Goal: Use online tool/utility: Utilize a website feature to perform a specific function

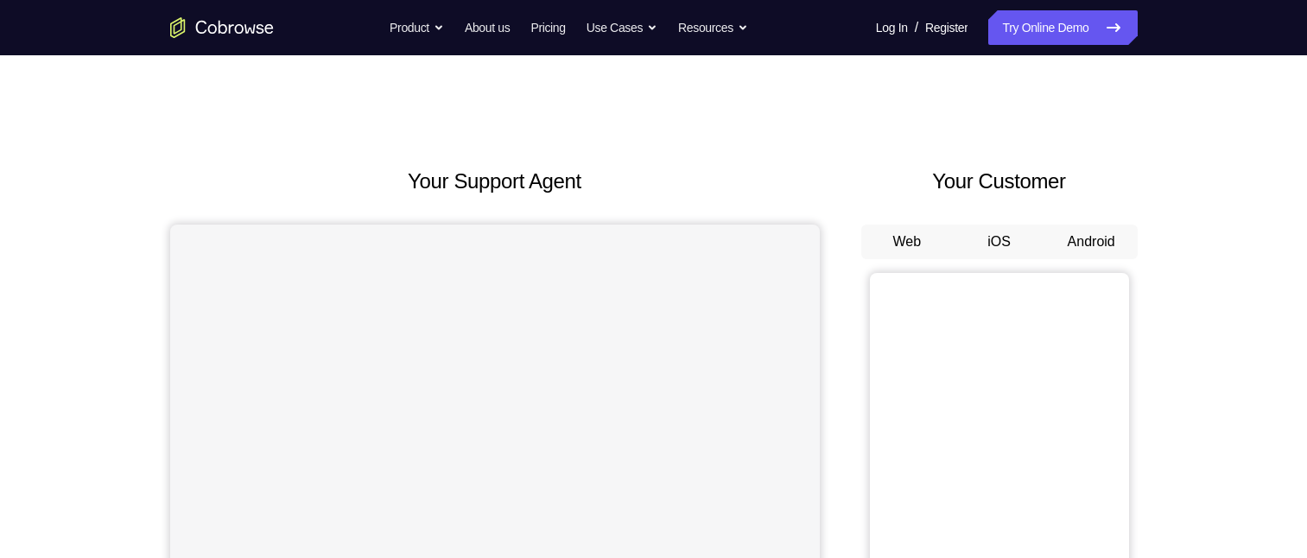
click at [1083, 243] on button "Android" at bounding box center [1091, 242] width 92 height 35
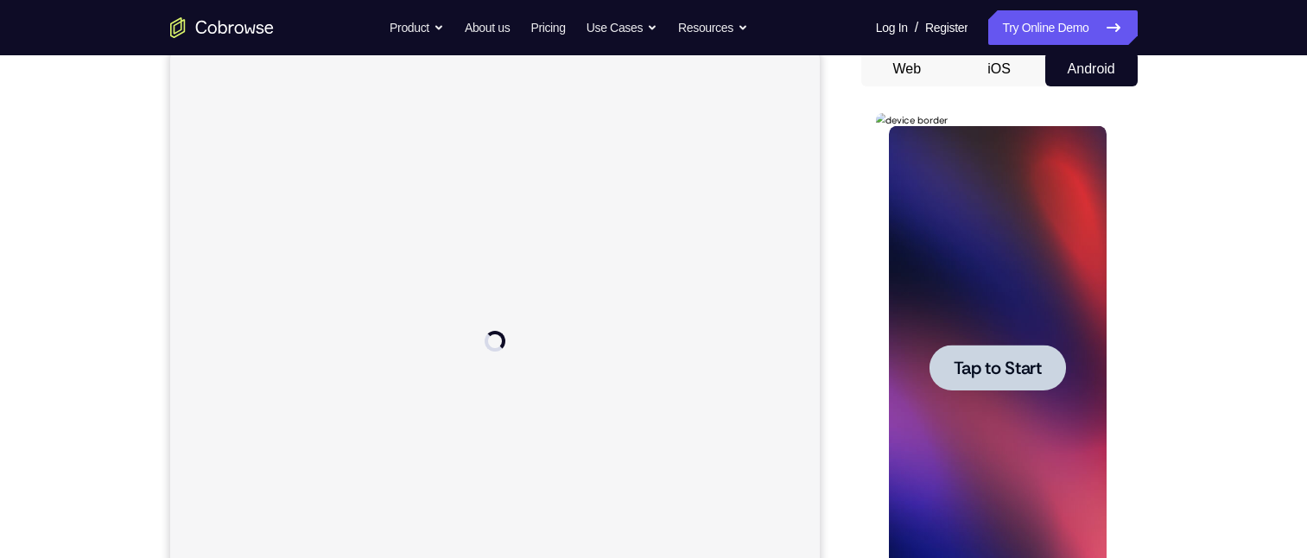
click at [1016, 360] on span "Tap to Start" at bounding box center [997, 367] width 88 height 17
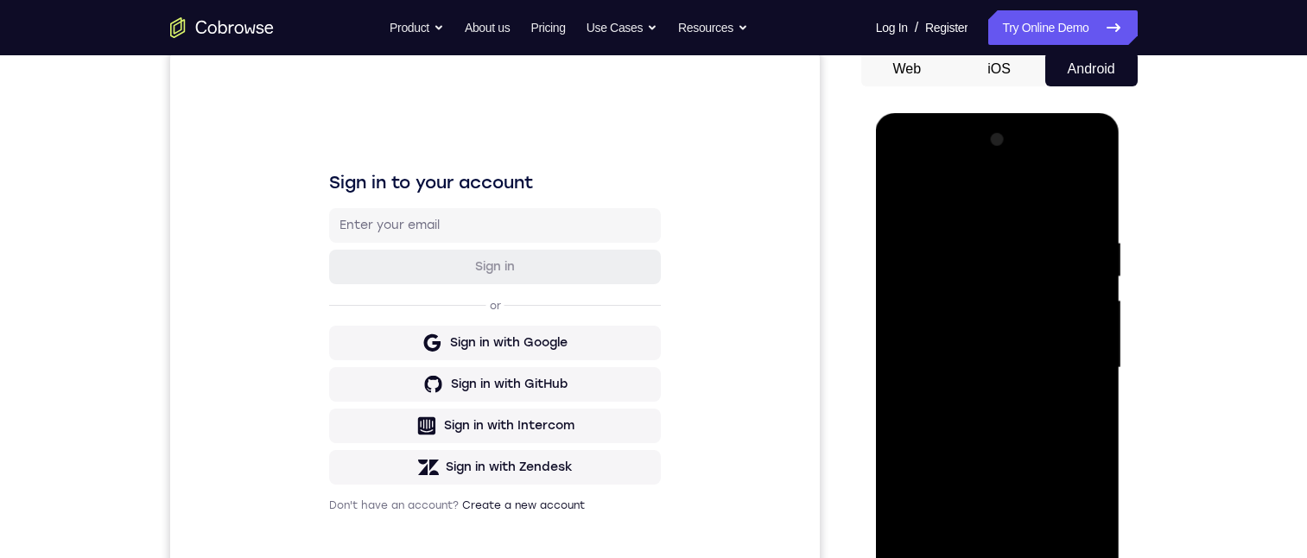
scroll to position [259, 0]
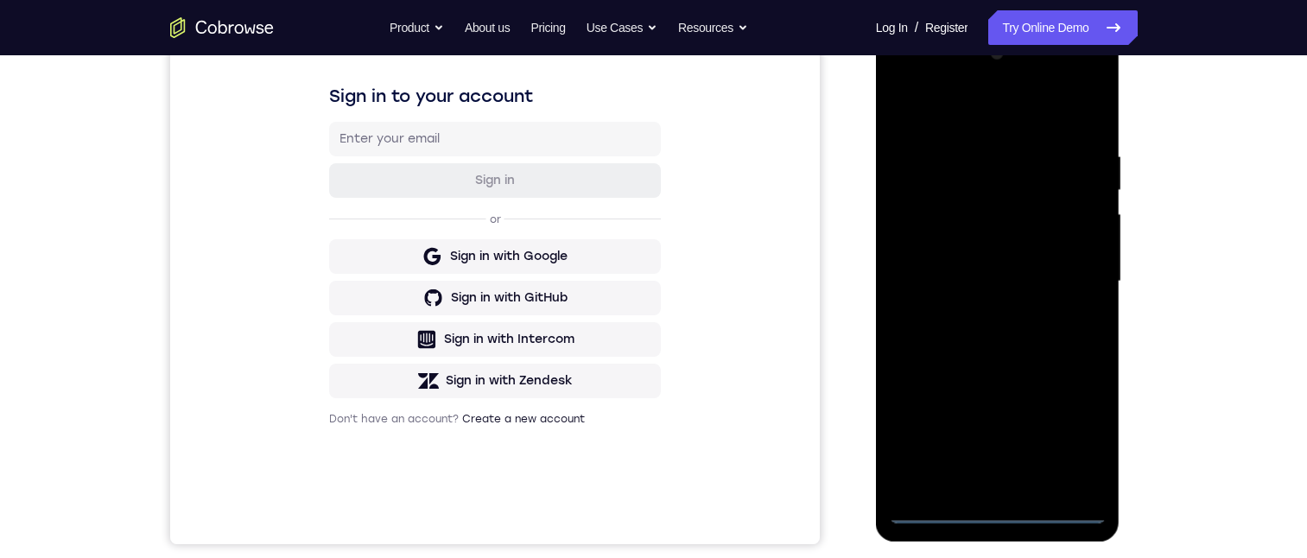
drag, startPoint x: 1896, startPoint y: 137, endPoint x: 936, endPoint y: 510, distance: 1029.4
click at [936, 510] on div at bounding box center [998, 282] width 218 height 484
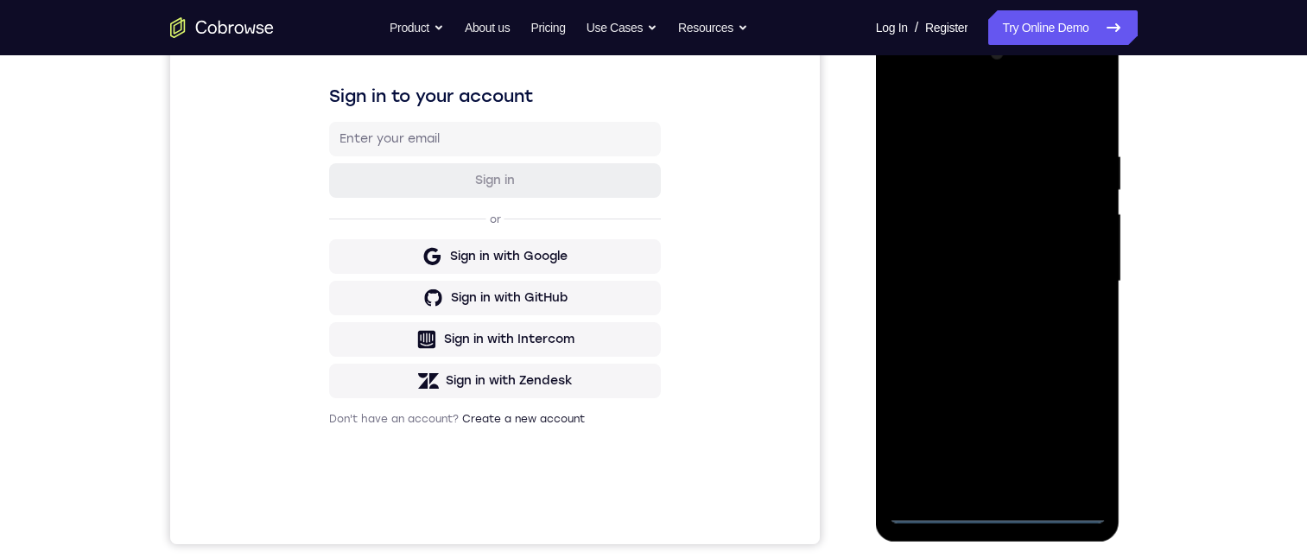
click at [936, 510] on div at bounding box center [998, 282] width 218 height 484
click at [1078, 443] on div at bounding box center [998, 282] width 218 height 484
drag, startPoint x: 924, startPoint y: 81, endPoint x: 932, endPoint y: 77, distance: 8.9
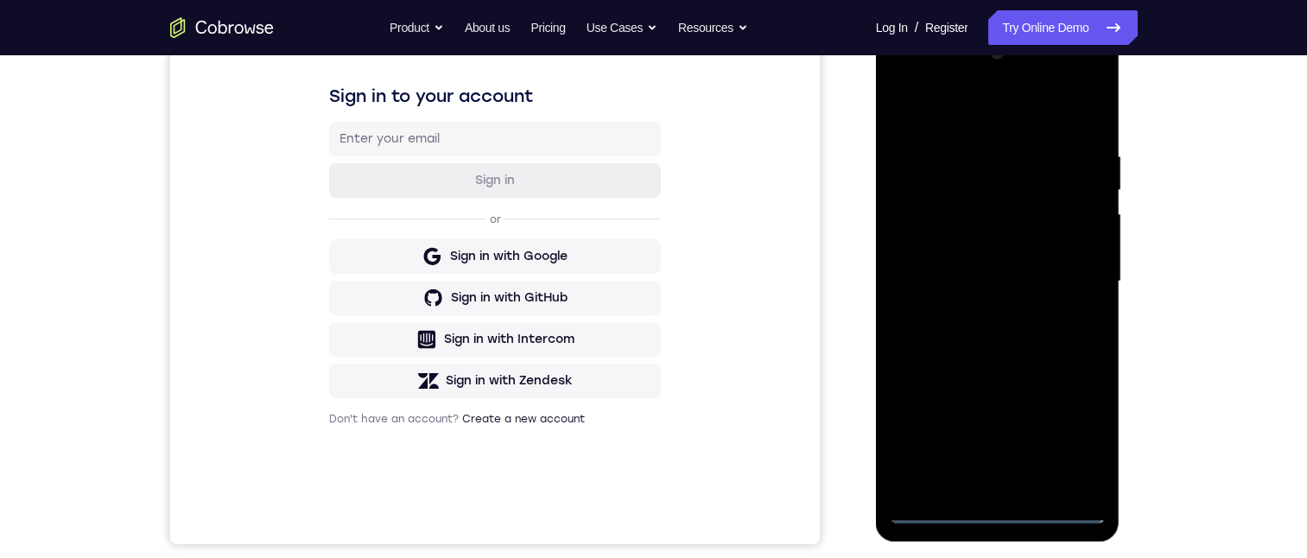
click at [928, 82] on div at bounding box center [998, 282] width 218 height 484
click at [1069, 275] on div at bounding box center [998, 282] width 218 height 484
click at [972, 484] on div at bounding box center [998, 282] width 218 height 484
click at [978, 484] on div at bounding box center [998, 282] width 218 height 484
click at [1018, 268] on div at bounding box center [998, 282] width 218 height 484
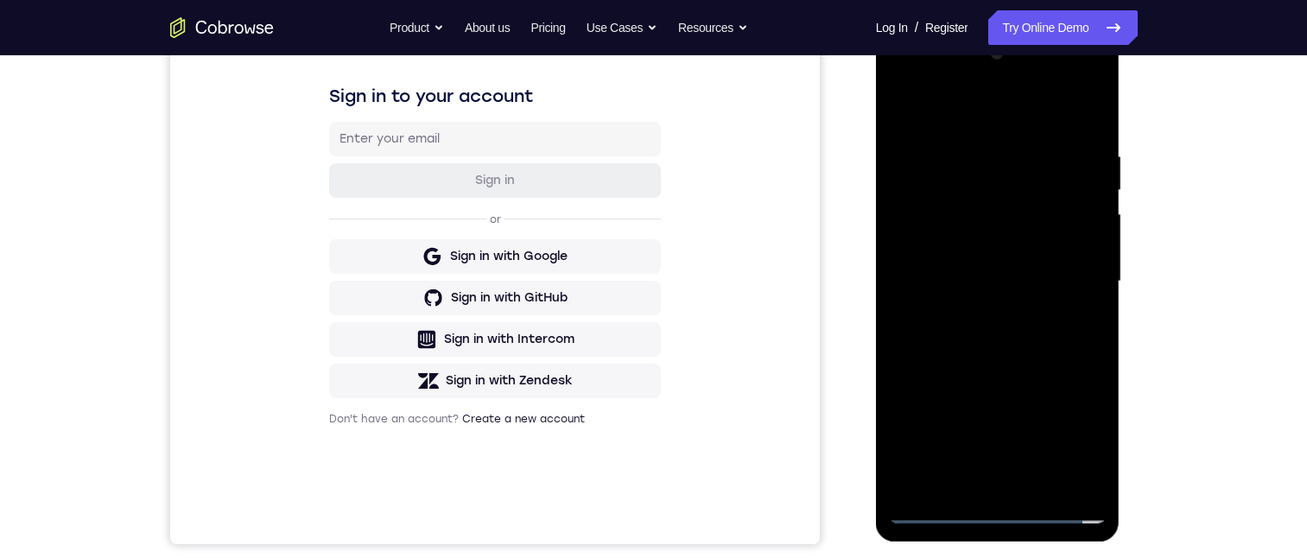
drag, startPoint x: 1046, startPoint y: 239, endPoint x: 1017, endPoint y: 225, distance: 32.1
click at [1046, 239] on div at bounding box center [998, 282] width 218 height 484
click at [1080, 287] on div at bounding box center [998, 282] width 218 height 484
click at [1029, 338] on div at bounding box center [998, 282] width 218 height 484
click at [1025, 338] on div at bounding box center [998, 282] width 218 height 484
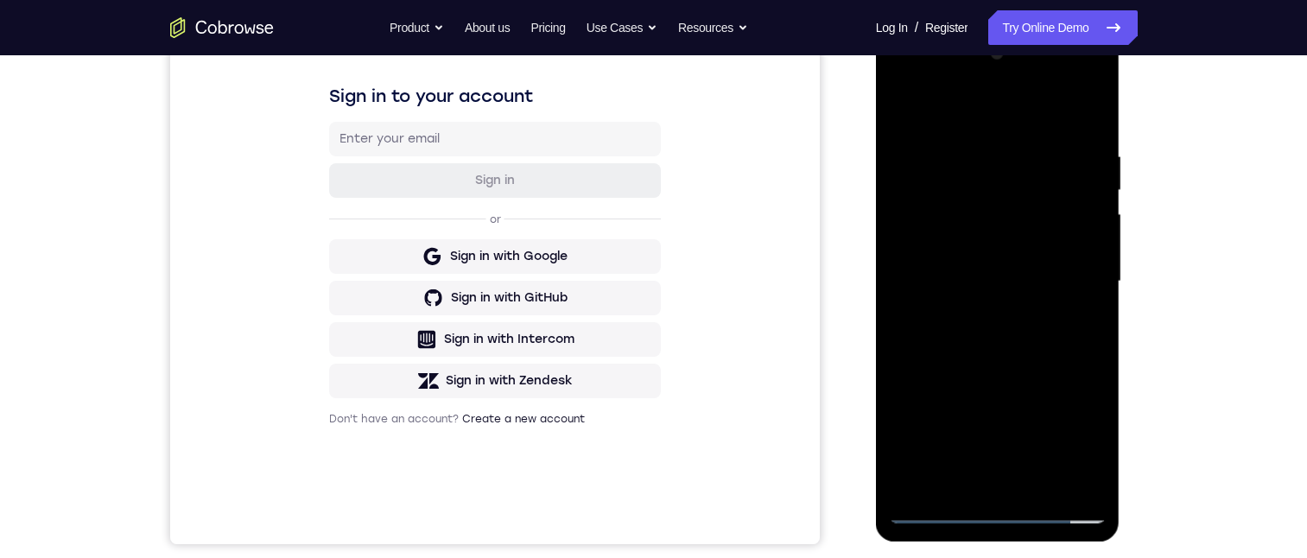
click at [1090, 137] on div at bounding box center [998, 282] width 218 height 484
click at [983, 482] on div at bounding box center [998, 282] width 218 height 484
click at [1000, 472] on div at bounding box center [998, 282] width 218 height 484
click at [1087, 144] on div at bounding box center [998, 282] width 218 height 484
click at [1083, 135] on div at bounding box center [998, 282] width 218 height 484
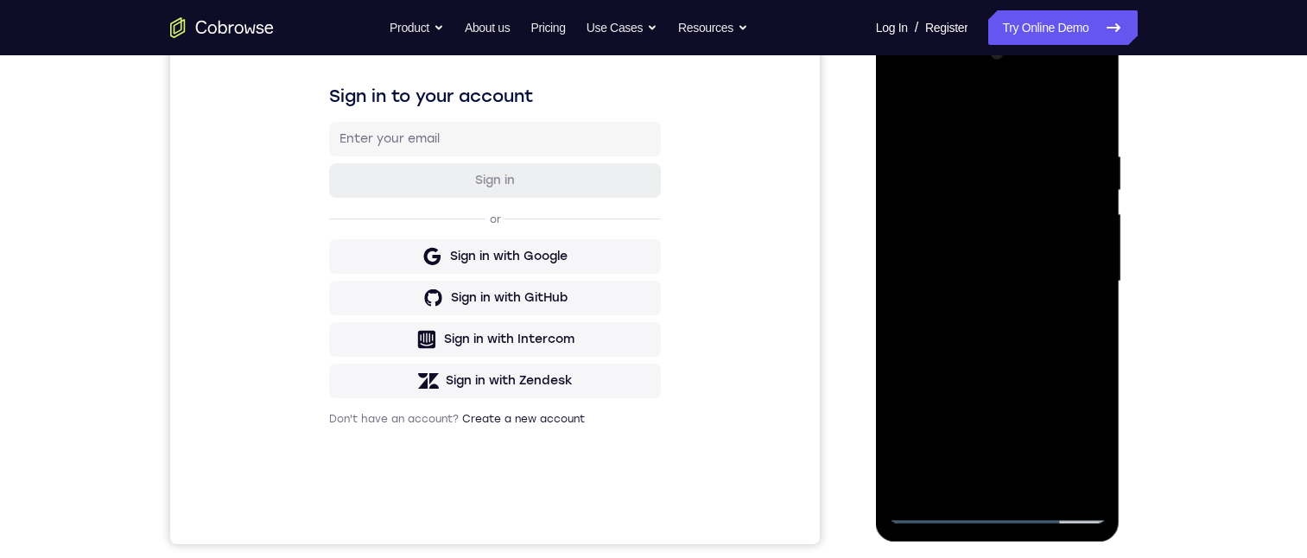
click at [1005, 203] on div at bounding box center [998, 282] width 218 height 484
click at [1092, 133] on div at bounding box center [998, 282] width 218 height 484
click at [957, 148] on div at bounding box center [998, 282] width 218 height 484
click at [1059, 476] on div at bounding box center [998, 282] width 218 height 484
click at [991, 478] on div at bounding box center [998, 282] width 218 height 484
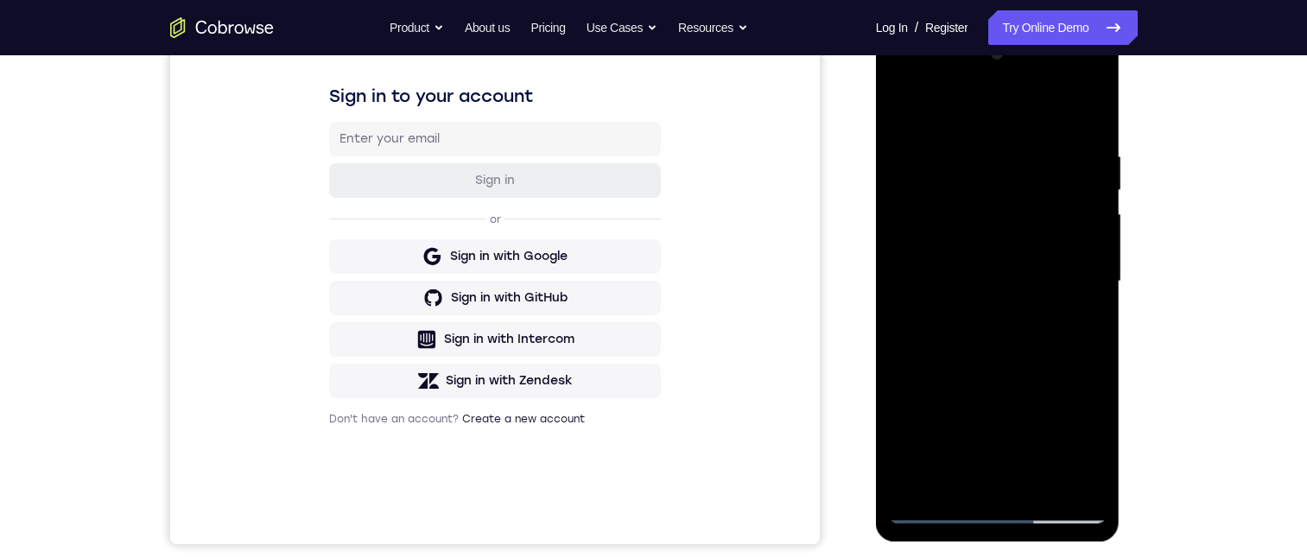
drag, startPoint x: 951, startPoint y: 472, endPoint x: 2000, endPoint y: 486, distance: 1049.4
click at [951, 472] on div at bounding box center [998, 282] width 218 height 484
click at [1041, 404] on div at bounding box center [998, 282] width 218 height 484
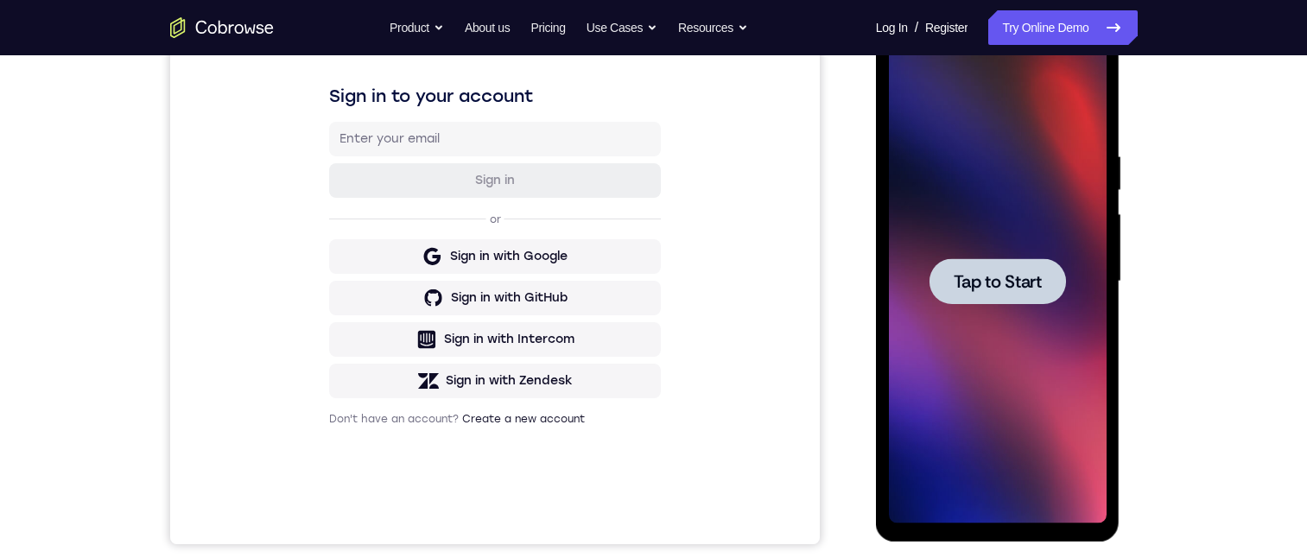
click at [1009, 276] on span "Tap to Start" at bounding box center [997, 281] width 88 height 17
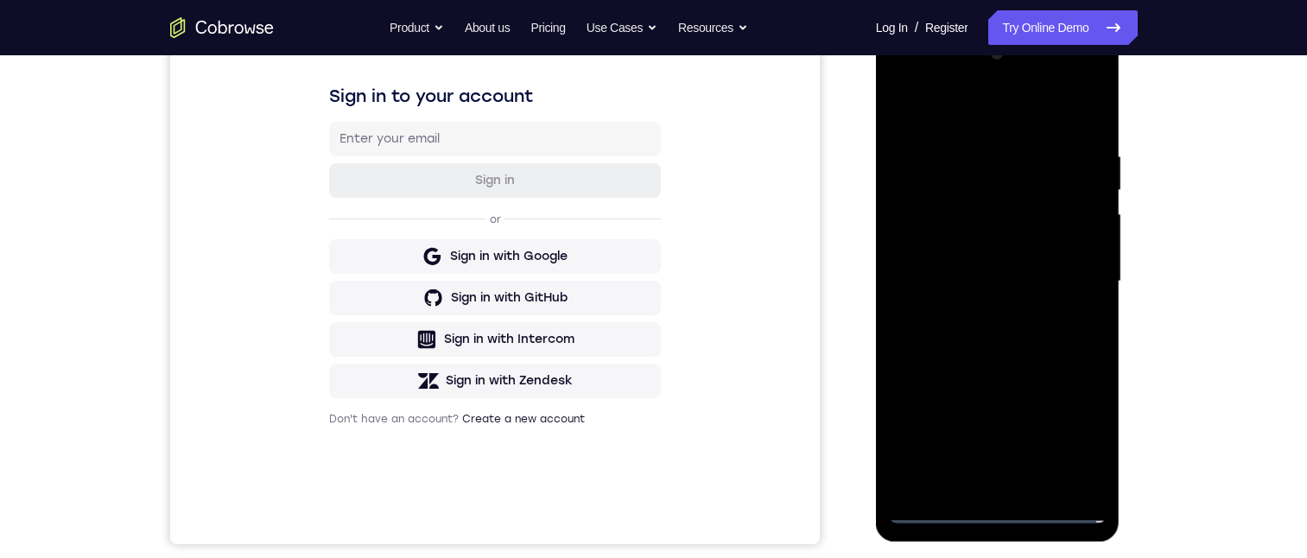
click at [939, 510] on div at bounding box center [998, 282] width 218 height 484
click at [934, 517] on div at bounding box center [998, 282] width 218 height 484
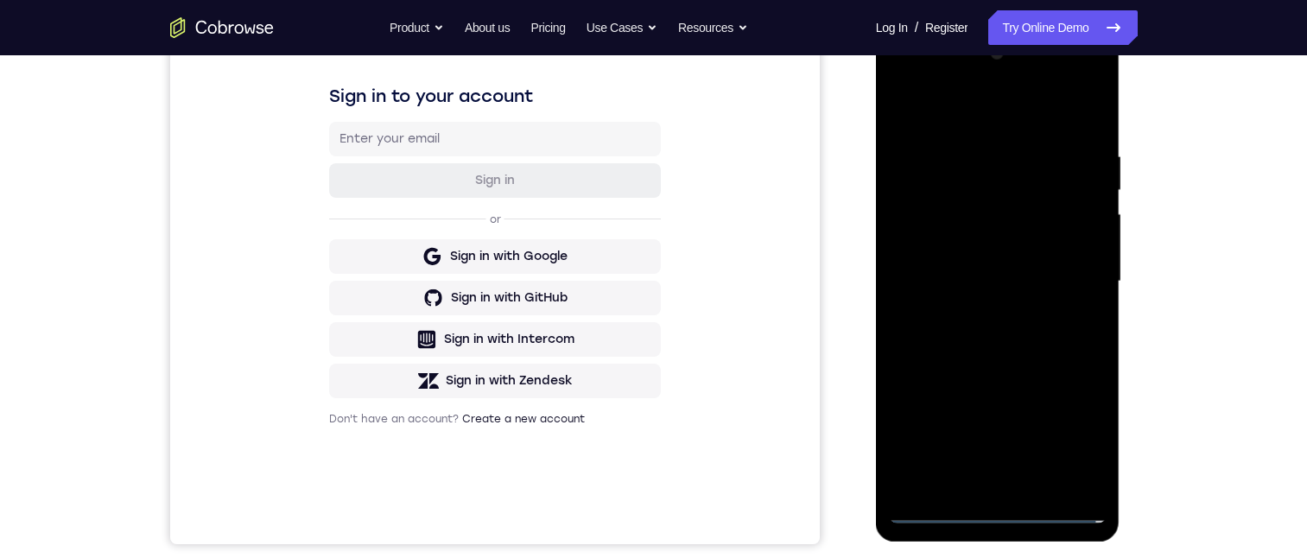
click at [934, 517] on div at bounding box center [998, 282] width 218 height 484
click at [1072, 439] on div at bounding box center [998, 282] width 218 height 484
click at [915, 73] on div at bounding box center [998, 282] width 218 height 484
click at [1068, 266] on div at bounding box center [998, 282] width 218 height 484
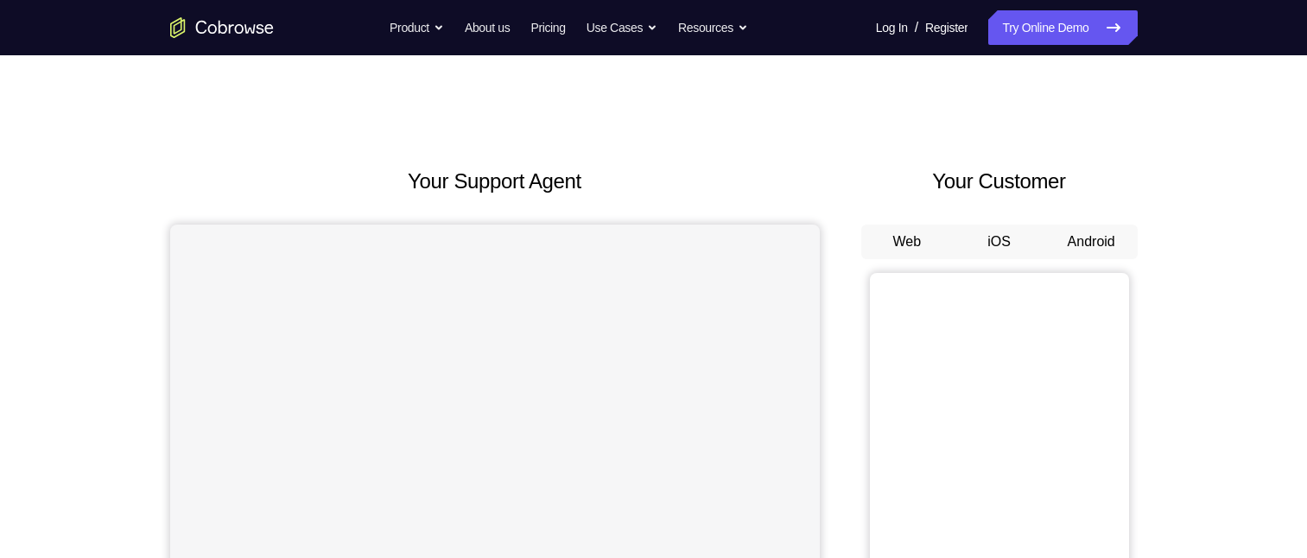
click at [1085, 237] on button "Android" at bounding box center [1091, 242] width 92 height 35
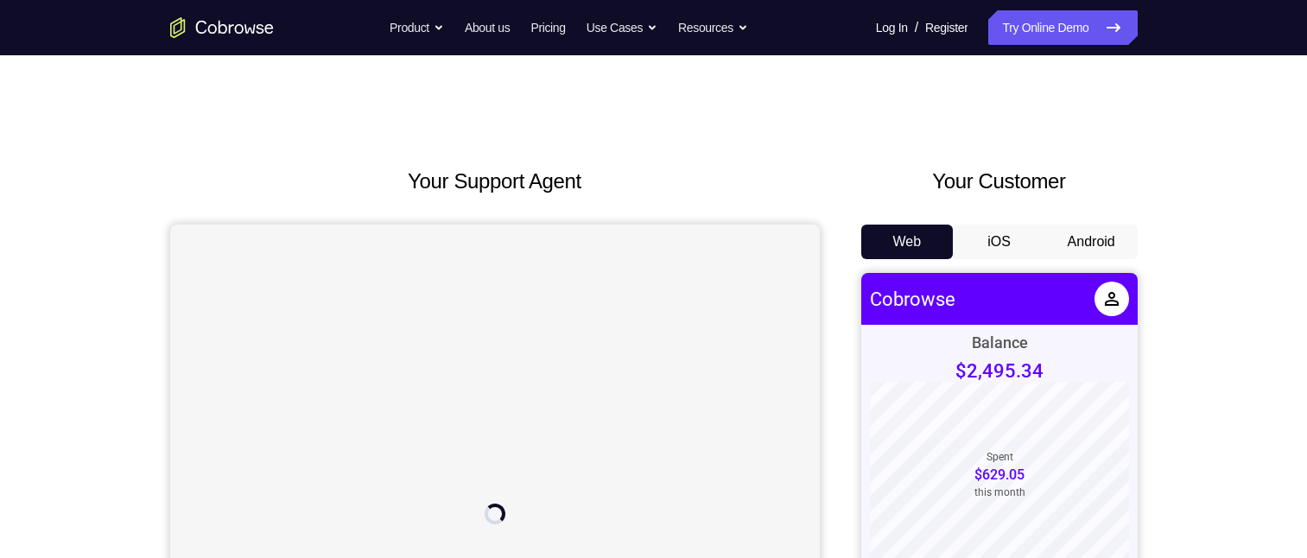
click at [1111, 236] on button "Android" at bounding box center [1091, 242] width 92 height 35
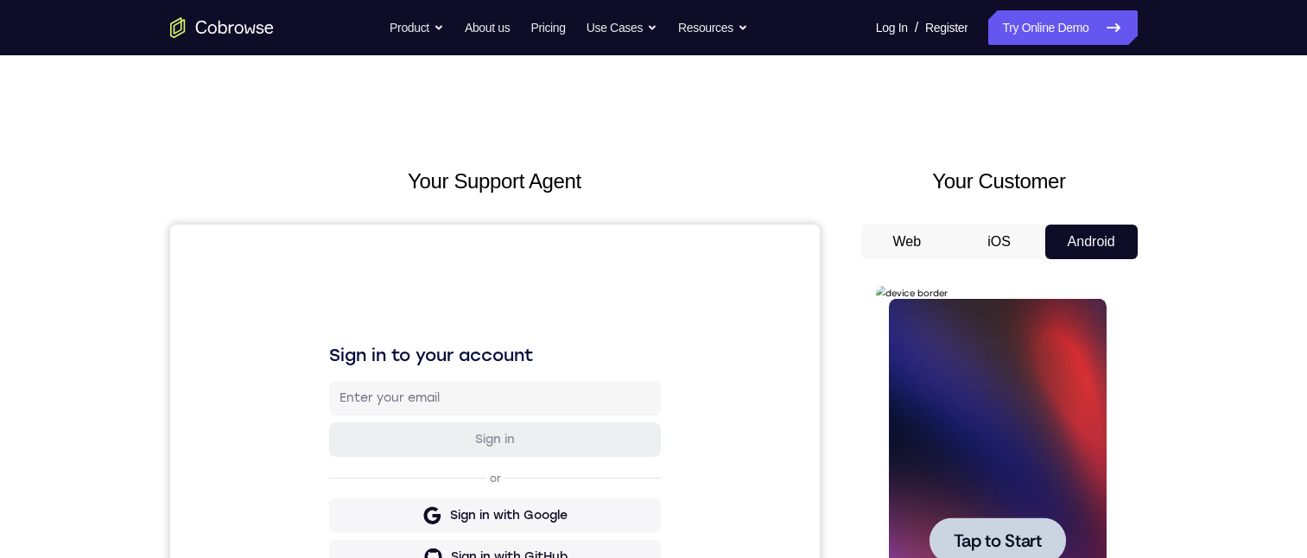
click at [1024, 527] on div at bounding box center [997, 540] width 136 height 46
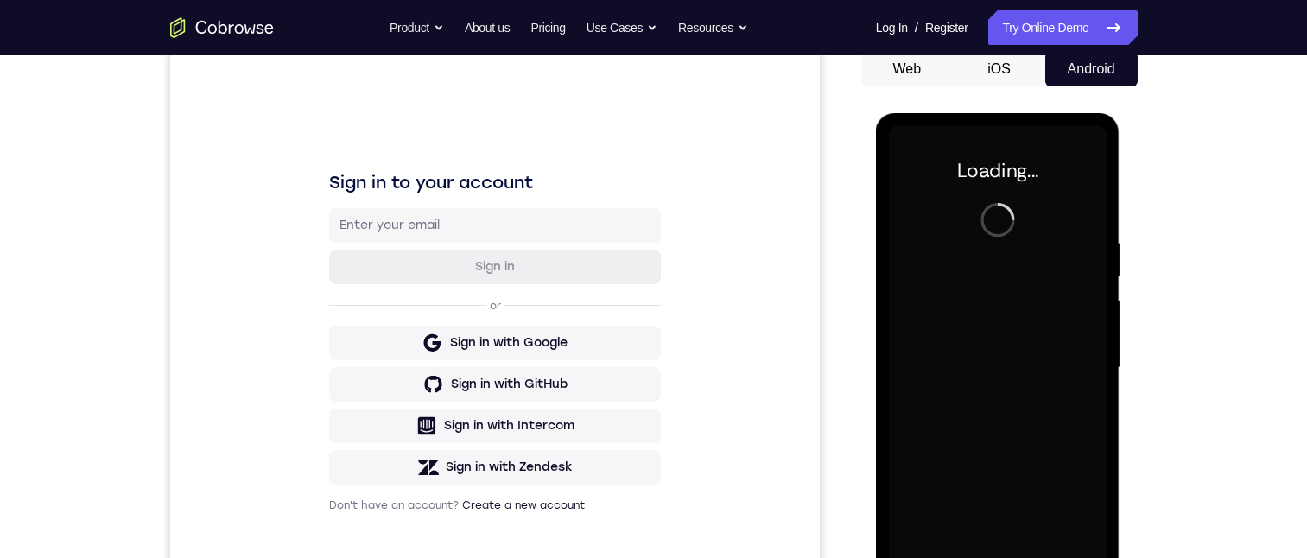
scroll to position [259, 0]
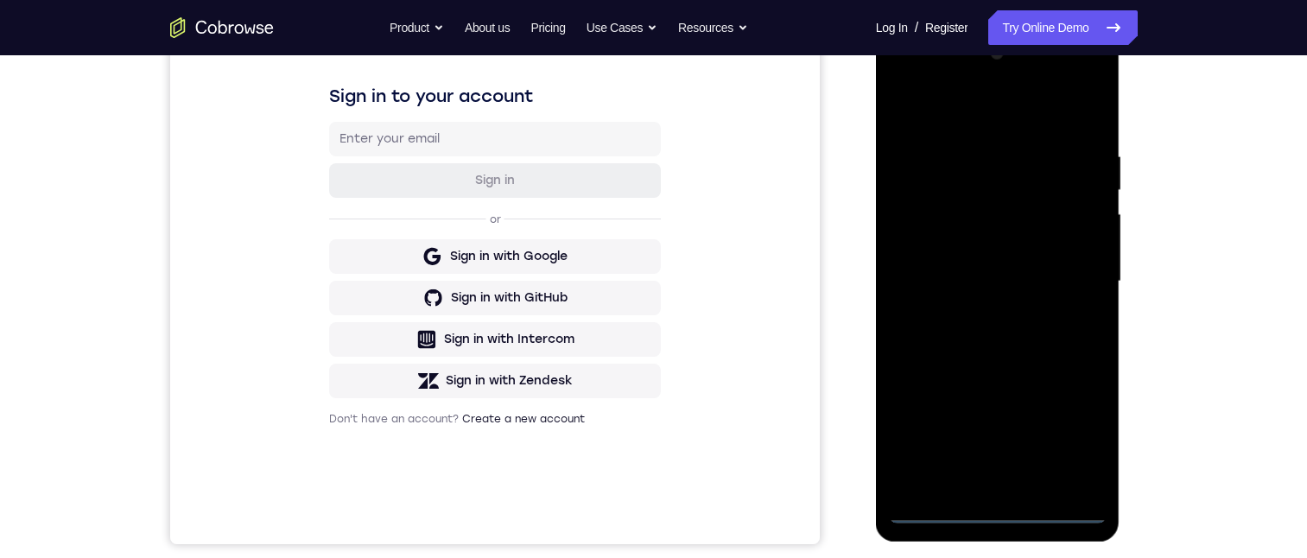
click at [929, 510] on div at bounding box center [998, 282] width 218 height 484
click at [929, 509] on div at bounding box center [998, 282] width 218 height 484
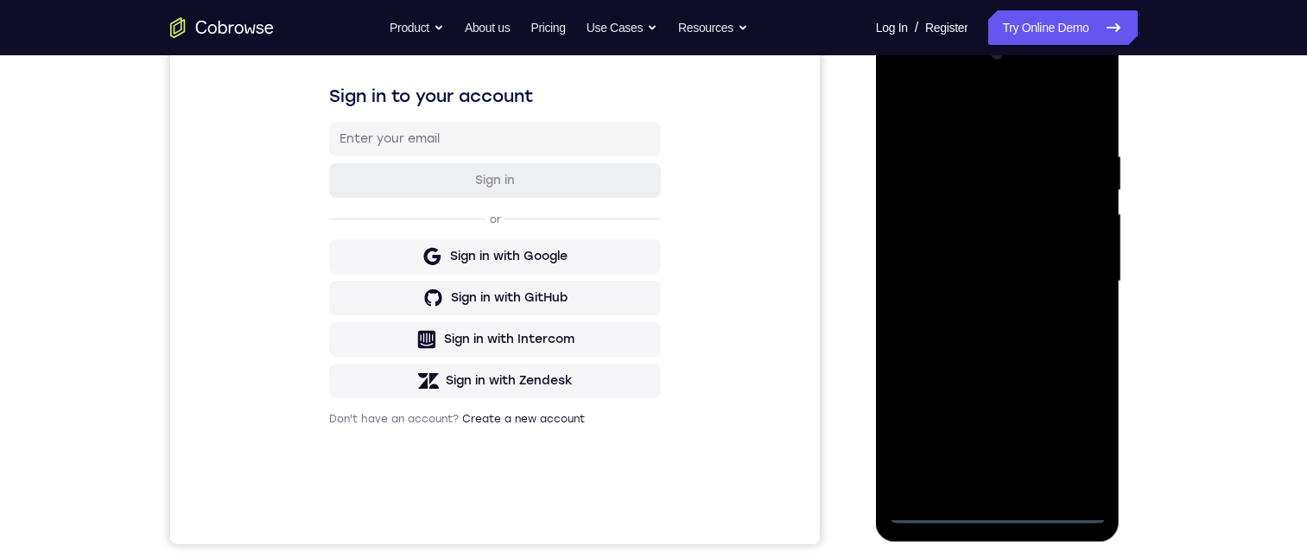
click at [929, 509] on div at bounding box center [998, 282] width 218 height 484
click at [931, 508] on div at bounding box center [998, 282] width 218 height 484
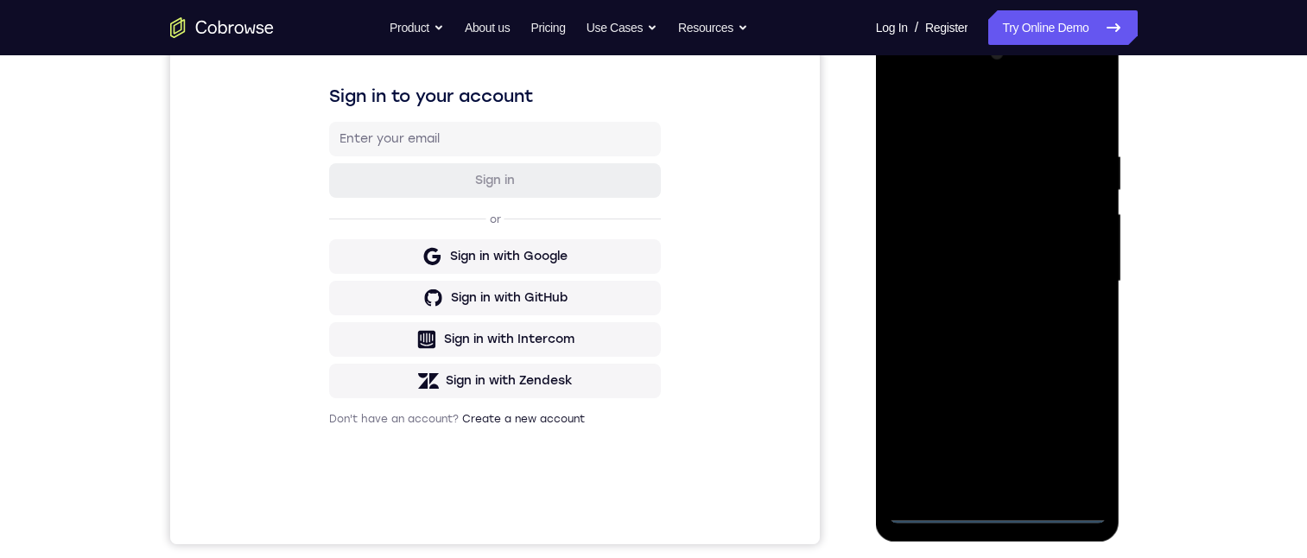
click at [933, 507] on div at bounding box center [998, 282] width 218 height 484
click at [1064, 432] on div at bounding box center [998, 282] width 218 height 484
click at [942, 73] on div at bounding box center [998, 282] width 218 height 484
click at [1069, 269] on div at bounding box center [998, 282] width 218 height 484
click at [978, 312] on div at bounding box center [998, 282] width 218 height 484
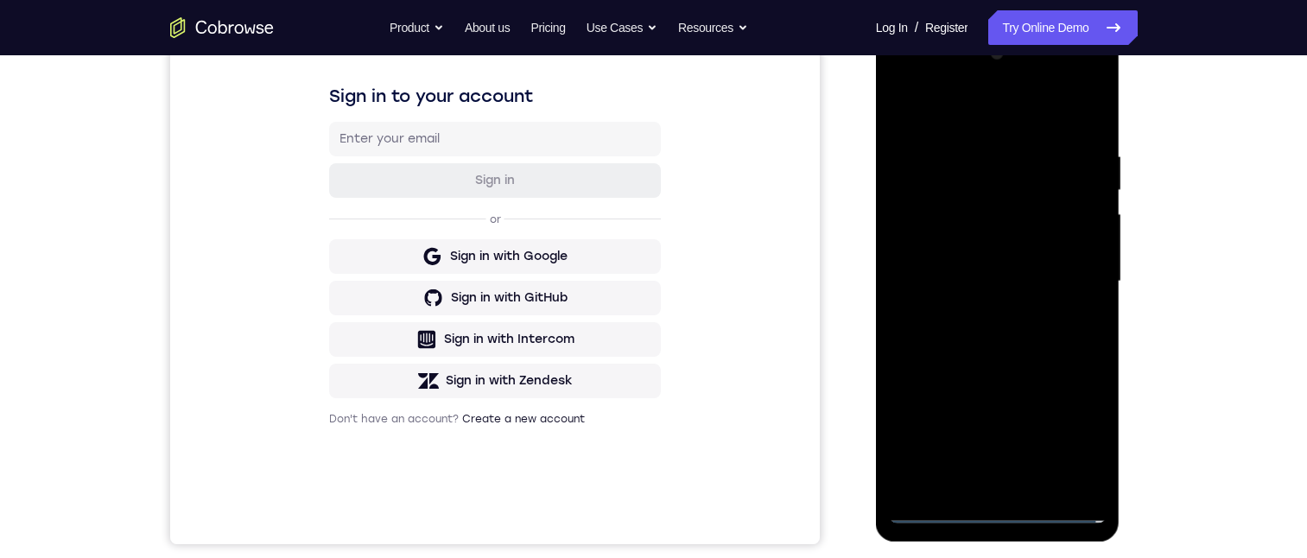
click at [960, 251] on div at bounding box center [998, 282] width 218 height 484
click at [1021, 237] on div at bounding box center [998, 282] width 218 height 484
click at [956, 210] on div at bounding box center [998, 282] width 218 height 484
click at [1015, 234] on div at bounding box center [998, 282] width 218 height 484
click at [1029, 276] on div at bounding box center [998, 282] width 218 height 484
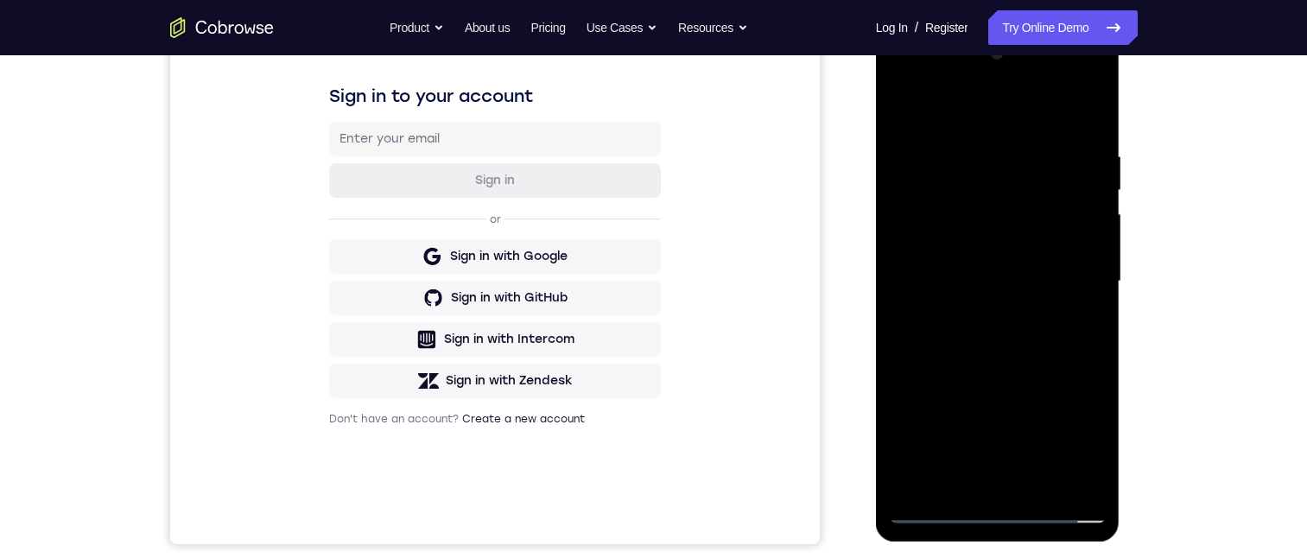
click at [978, 336] on div at bounding box center [998, 282] width 218 height 484
click at [1029, 332] on div at bounding box center [998, 282] width 218 height 484
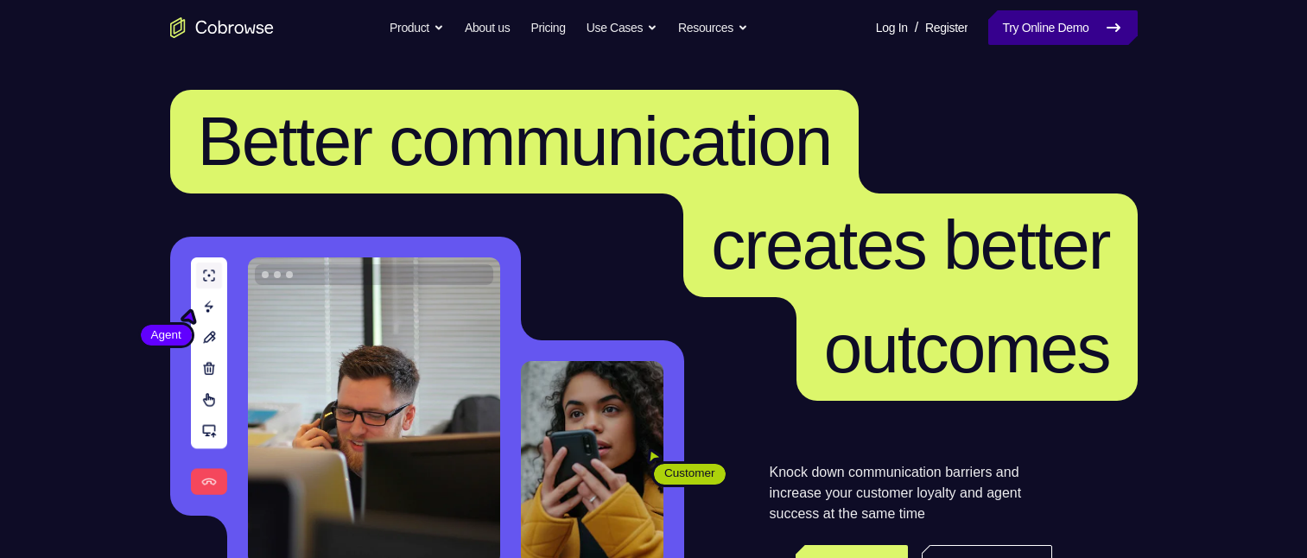
click at [1065, 29] on link "Try Online Demo" at bounding box center [1062, 27] width 149 height 35
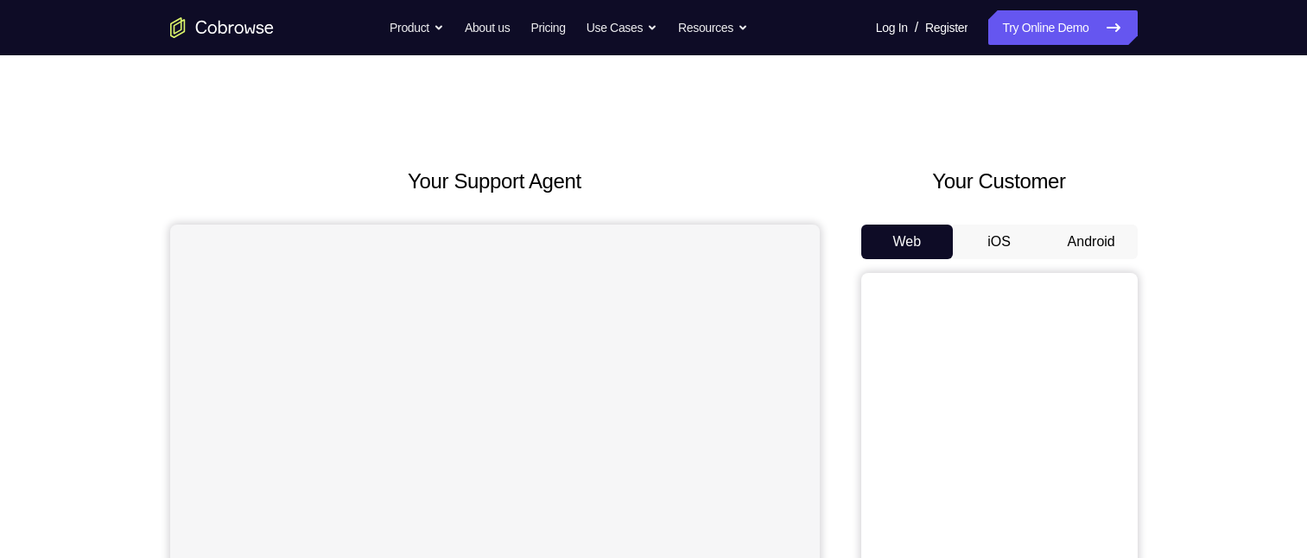
click at [1085, 240] on button "Android" at bounding box center [1091, 242] width 92 height 35
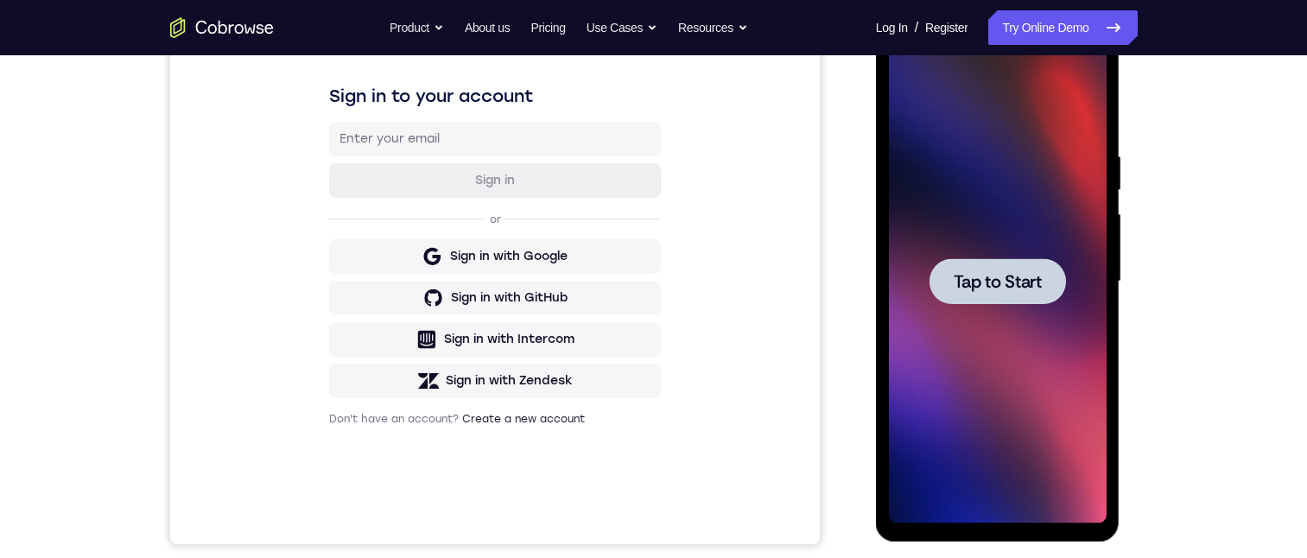
click at [1035, 282] on span "Tap to Start" at bounding box center [997, 281] width 88 height 17
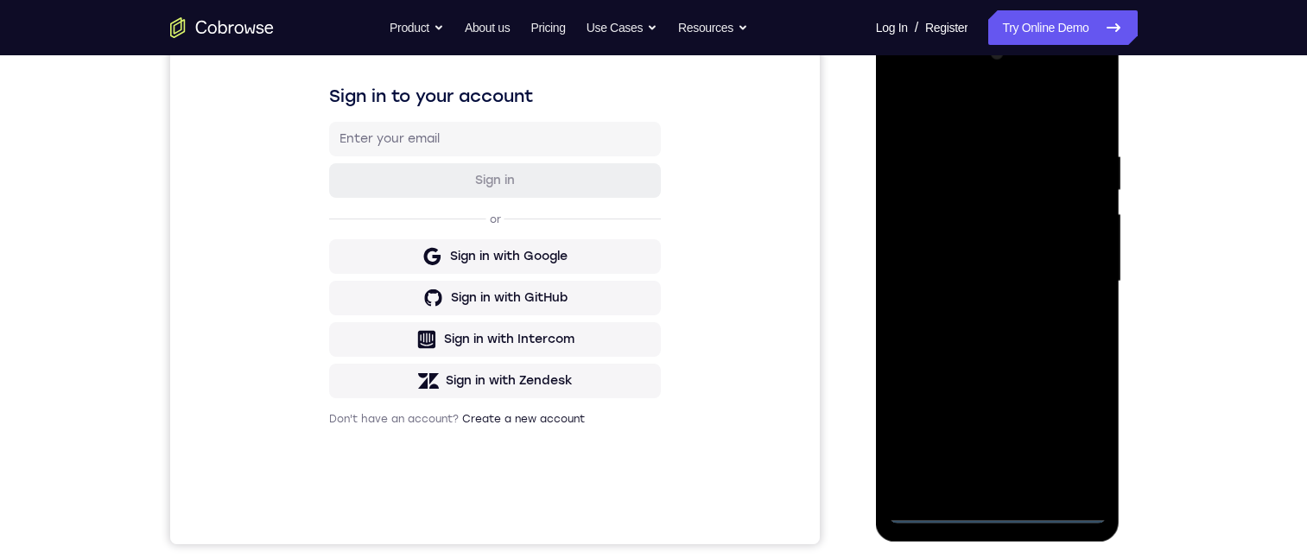
click at [940, 503] on div at bounding box center [998, 282] width 218 height 484
click at [940, 511] on div at bounding box center [998, 282] width 218 height 484
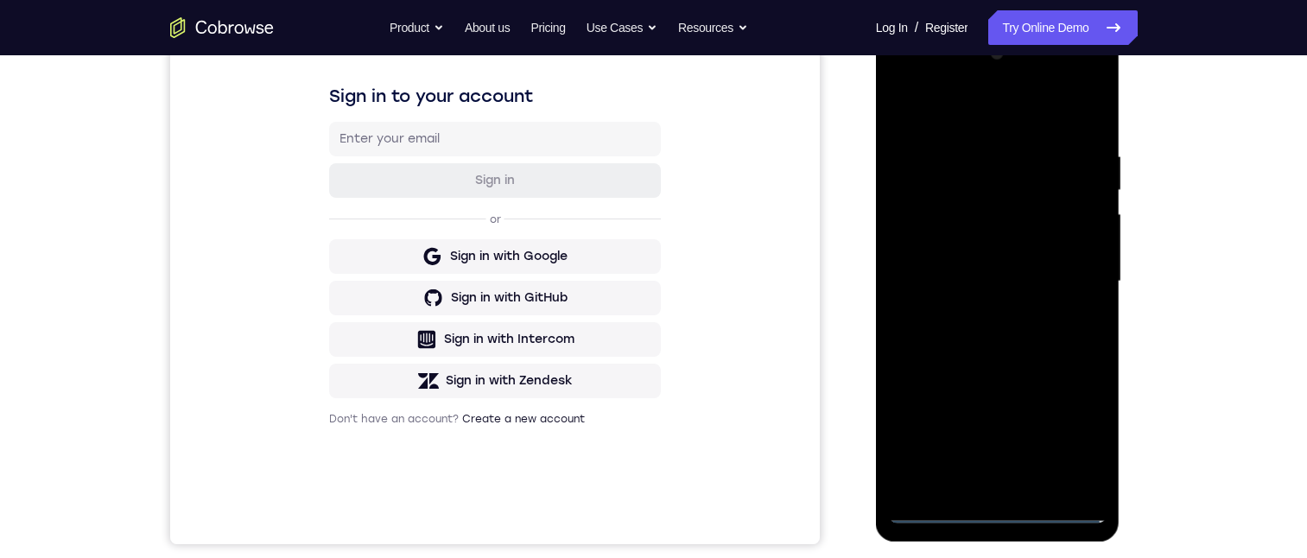
click at [940, 511] on div at bounding box center [998, 282] width 218 height 484
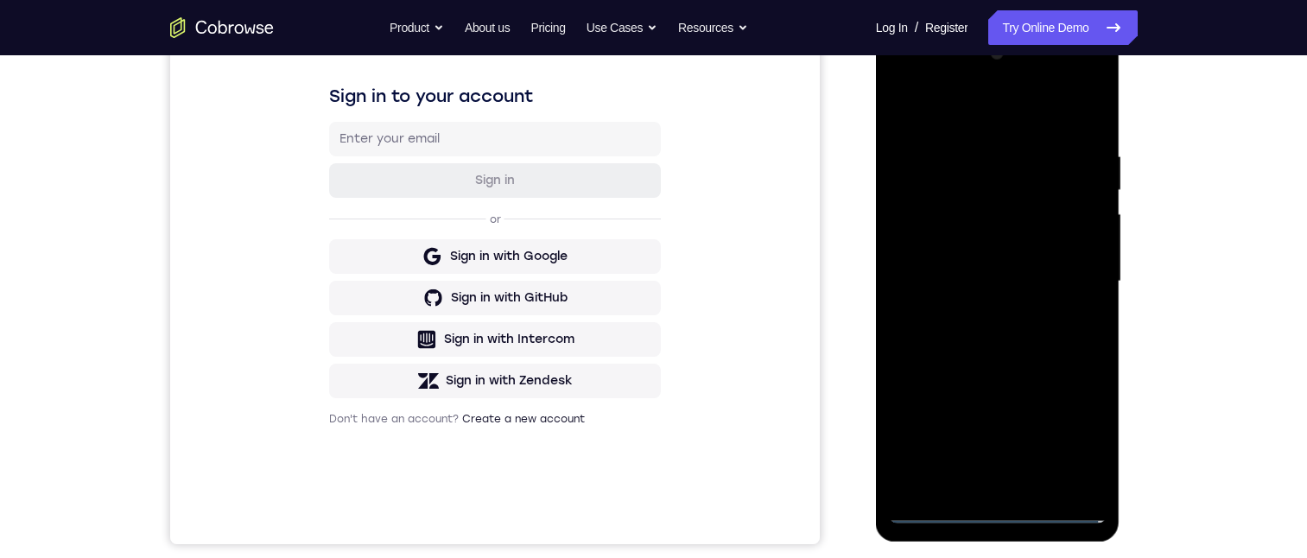
click at [1078, 440] on div at bounding box center [998, 282] width 218 height 484
drag, startPoint x: 915, startPoint y: 68, endPoint x: 927, endPoint y: 84, distance: 19.7
click at [915, 73] on div at bounding box center [998, 282] width 218 height 484
click at [1058, 265] on div at bounding box center [998, 282] width 218 height 484
click at [978, 310] on div at bounding box center [998, 282] width 218 height 484
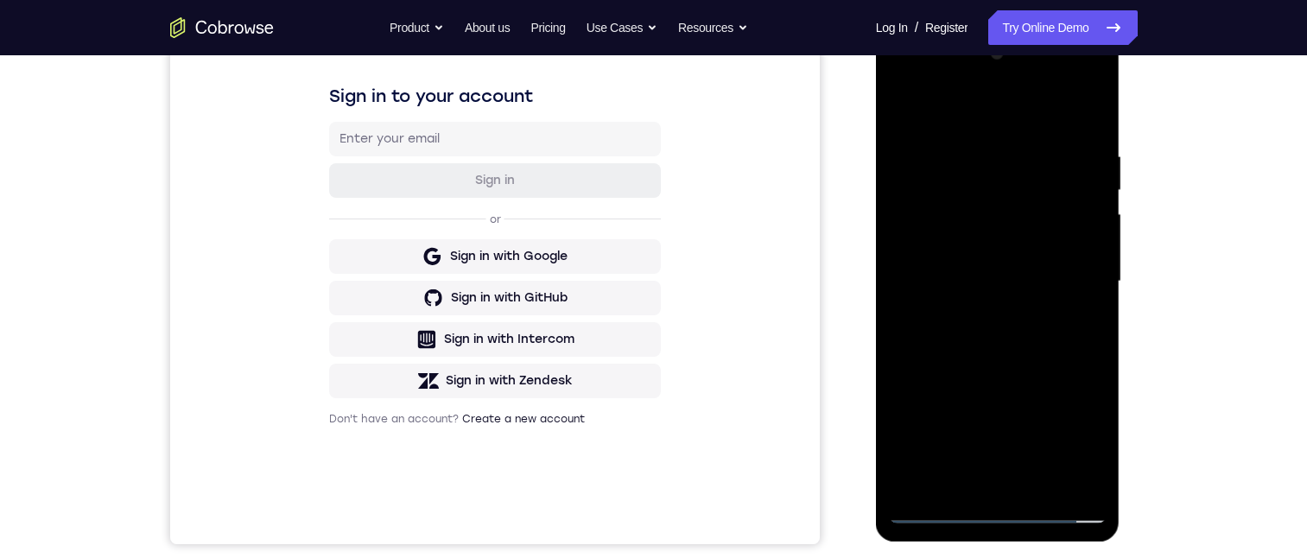
click at [964, 249] on div at bounding box center [998, 282] width 218 height 484
click at [1025, 252] on div at bounding box center [998, 282] width 218 height 484
click at [1038, 280] on div at bounding box center [998, 282] width 218 height 484
click at [985, 341] on div at bounding box center [998, 282] width 218 height 484
click at [1081, 335] on div at bounding box center [998, 282] width 218 height 484
